Goal: Check status: Check status

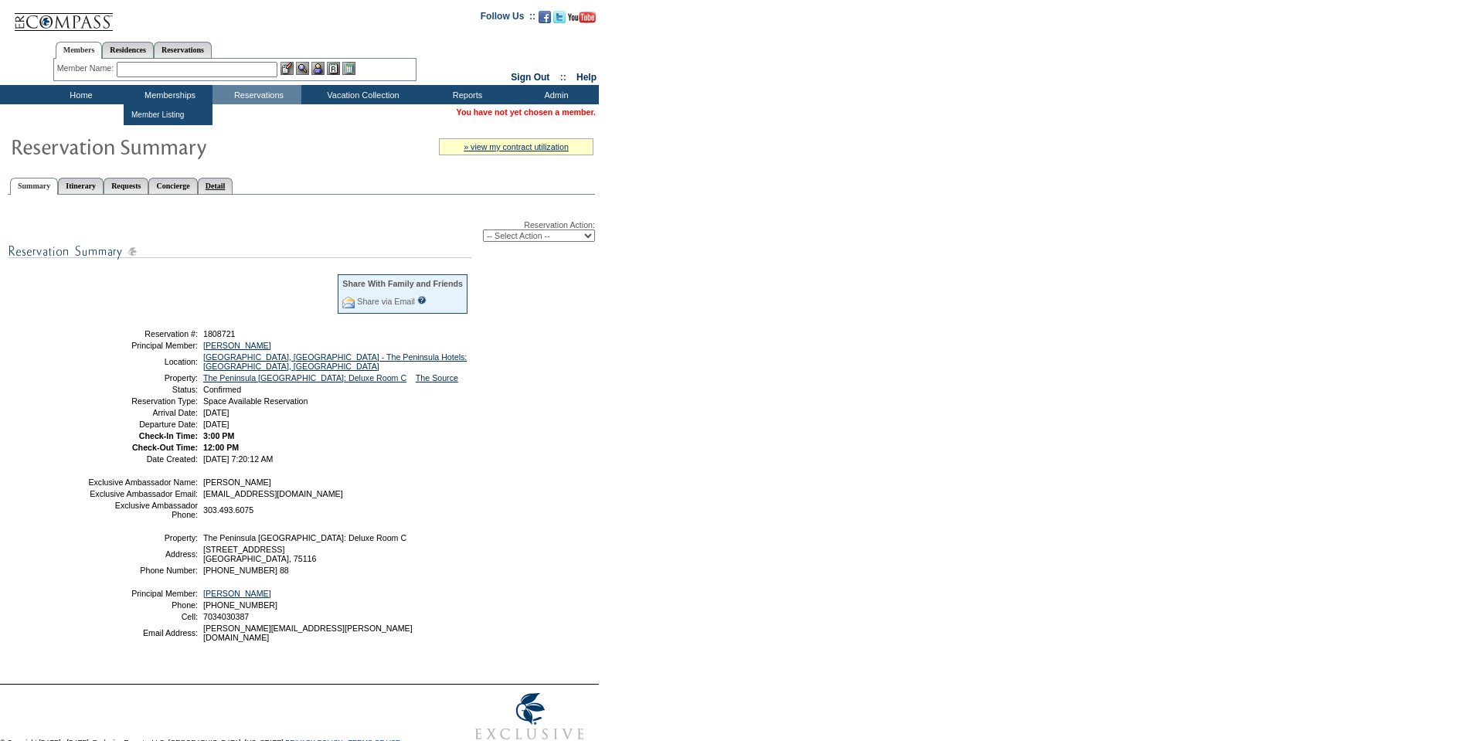
click at [233, 189] on link "Detail" at bounding box center [216, 186] width 36 height 16
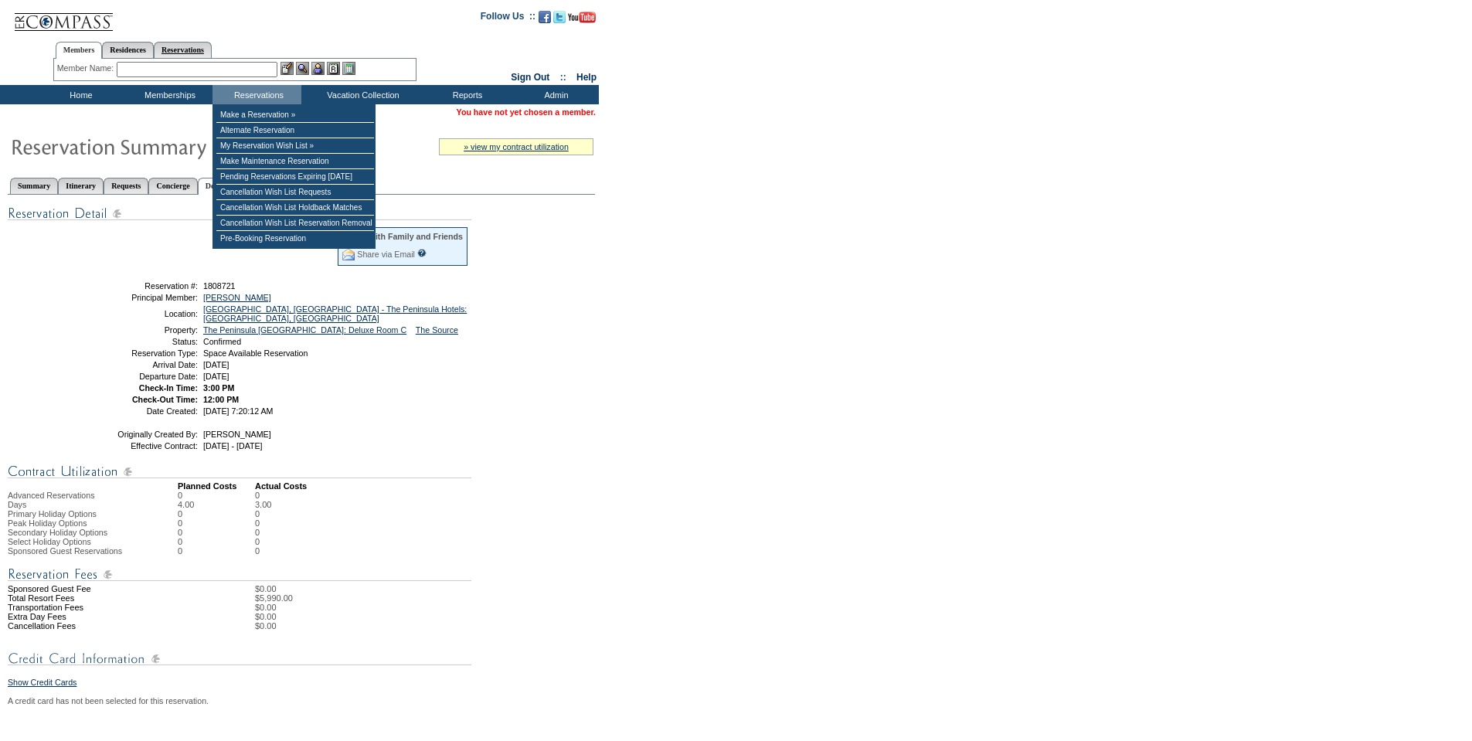
click at [212, 49] on link "Reservations" at bounding box center [183, 50] width 58 height 16
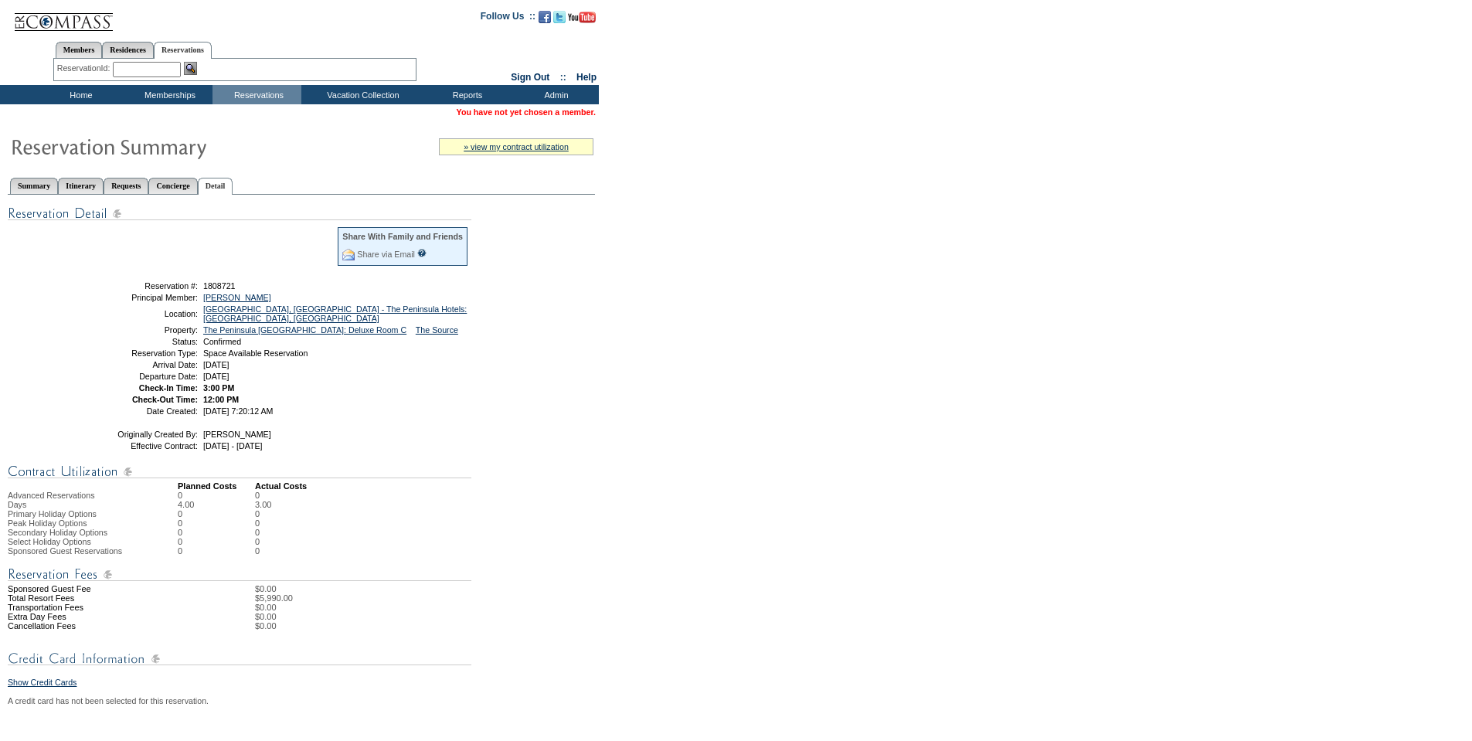
click at [164, 64] on input "text" at bounding box center [147, 69] width 68 height 15
paste input "1807799"
click at [196, 70] on img at bounding box center [190, 68] width 13 height 13
type input "1807799"
